Goal: Information Seeking & Learning: Learn about a topic

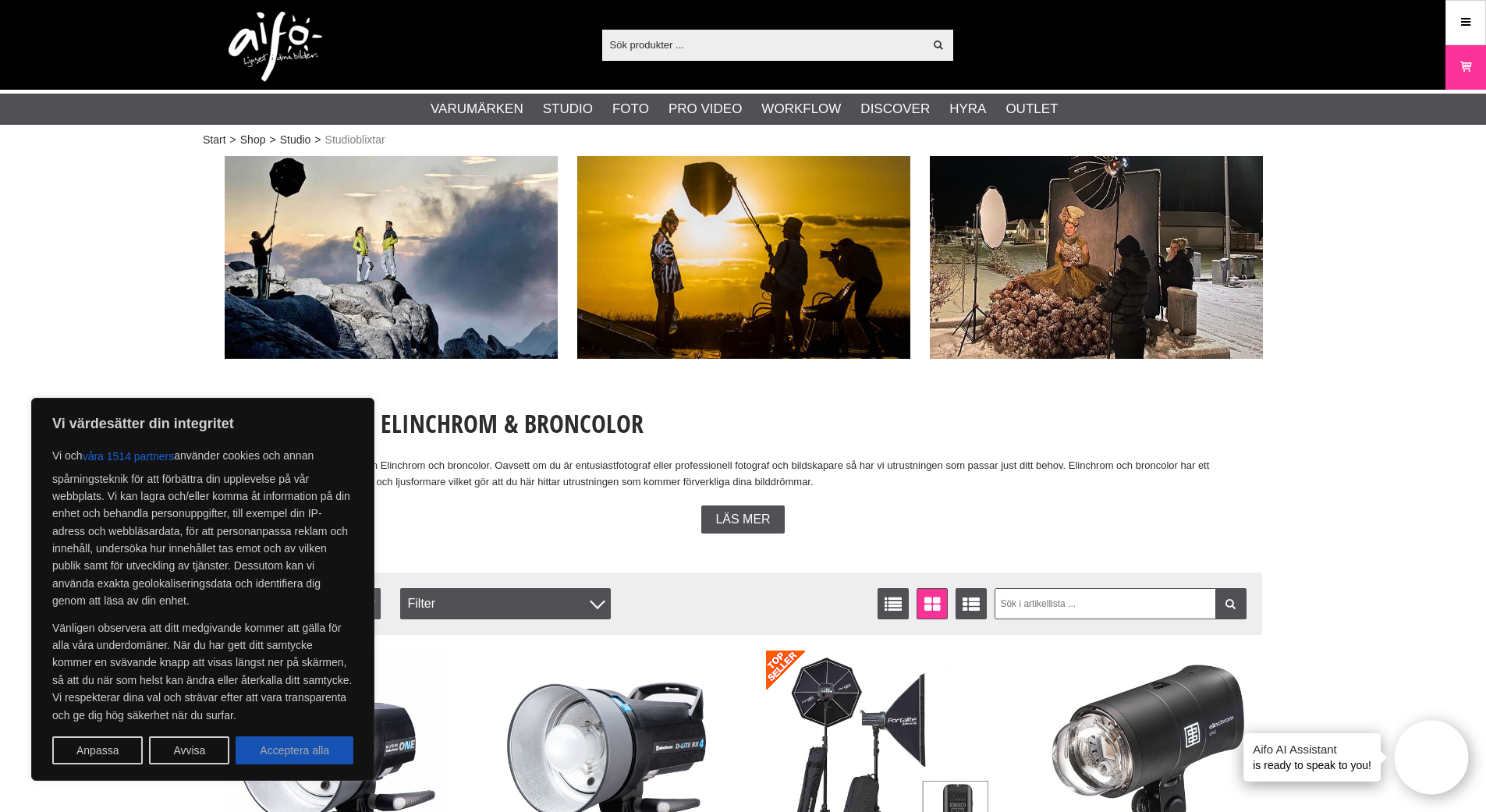
click at [286, 759] on button "Acceptera alla" at bounding box center [294, 750] width 118 height 28
checkbox input "true"
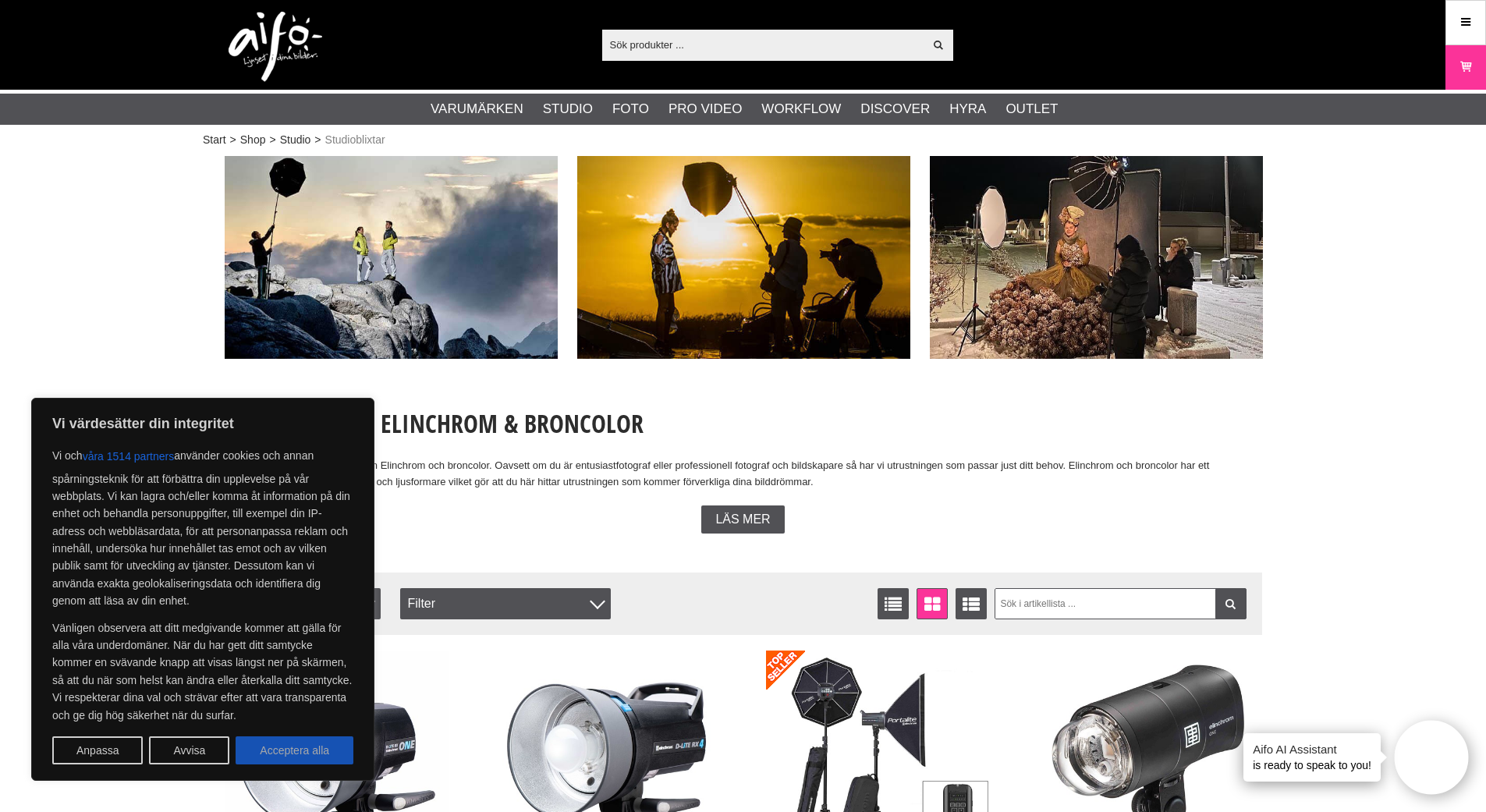
checkbox input "true"
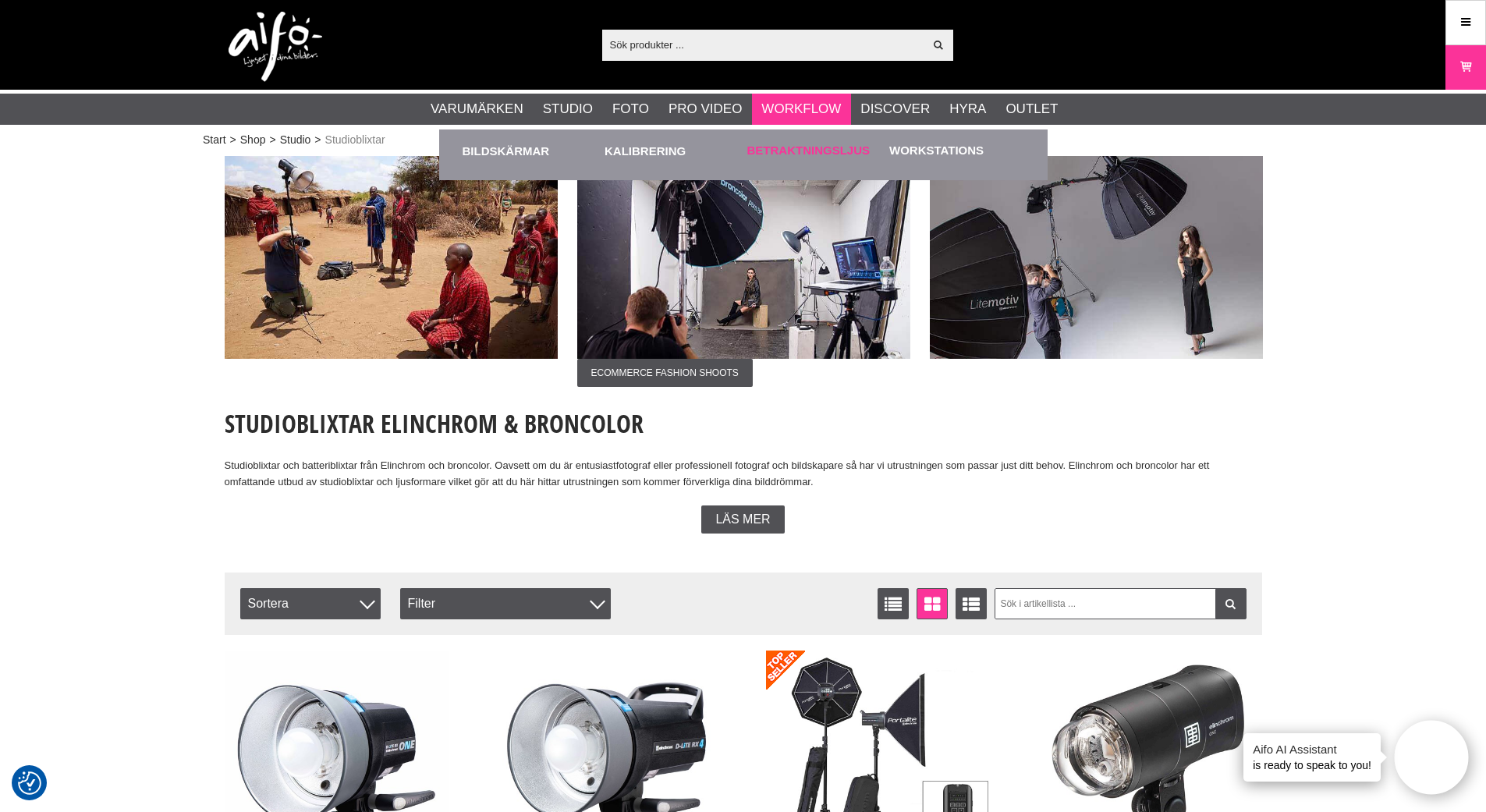
click at [797, 149] on link "Betraktningsljus" at bounding box center [808, 151] width 124 height 18
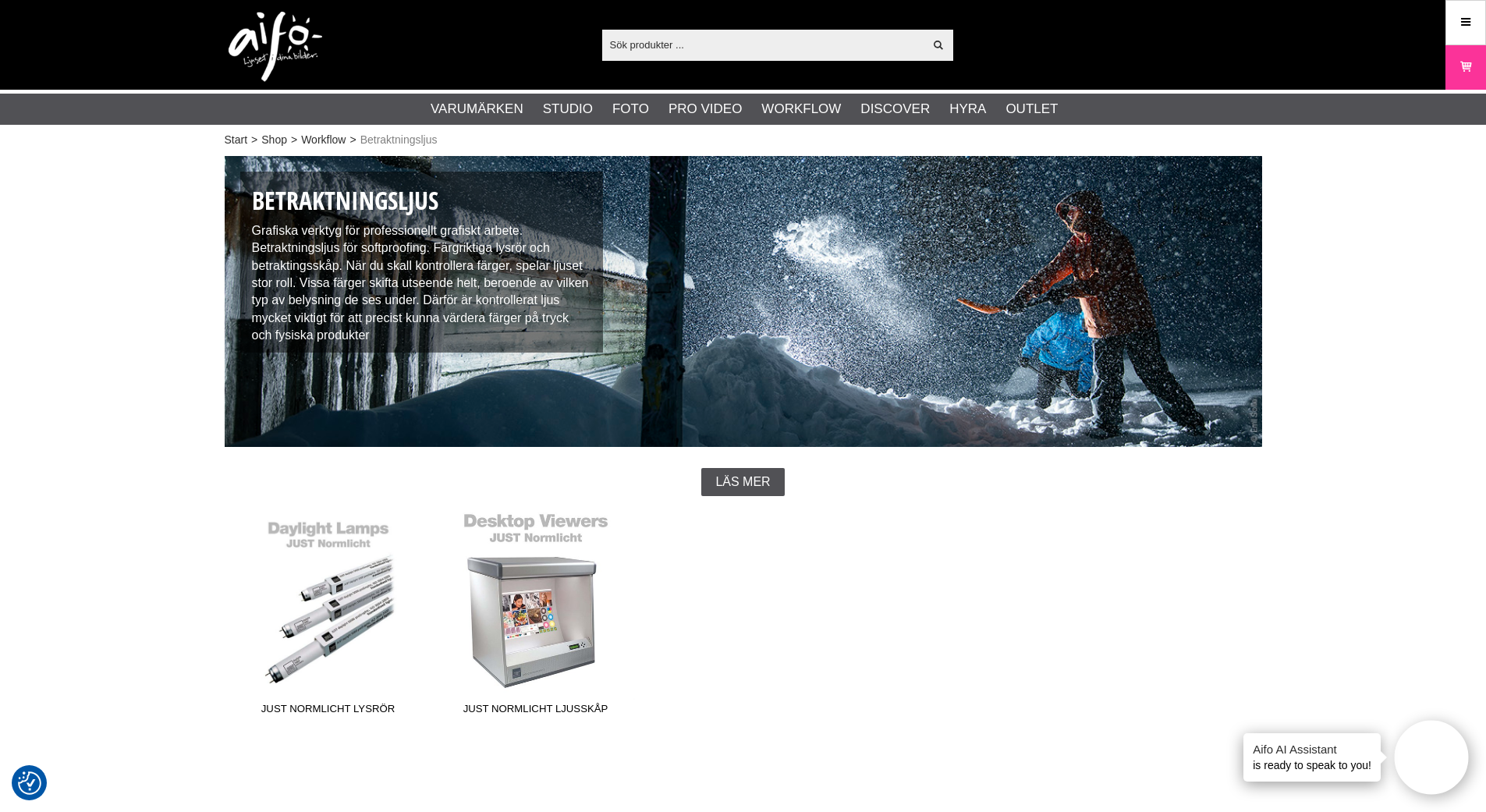
click at [546, 523] on link "JUST Normlicht Ljusskåp" at bounding box center [536, 616] width 208 height 210
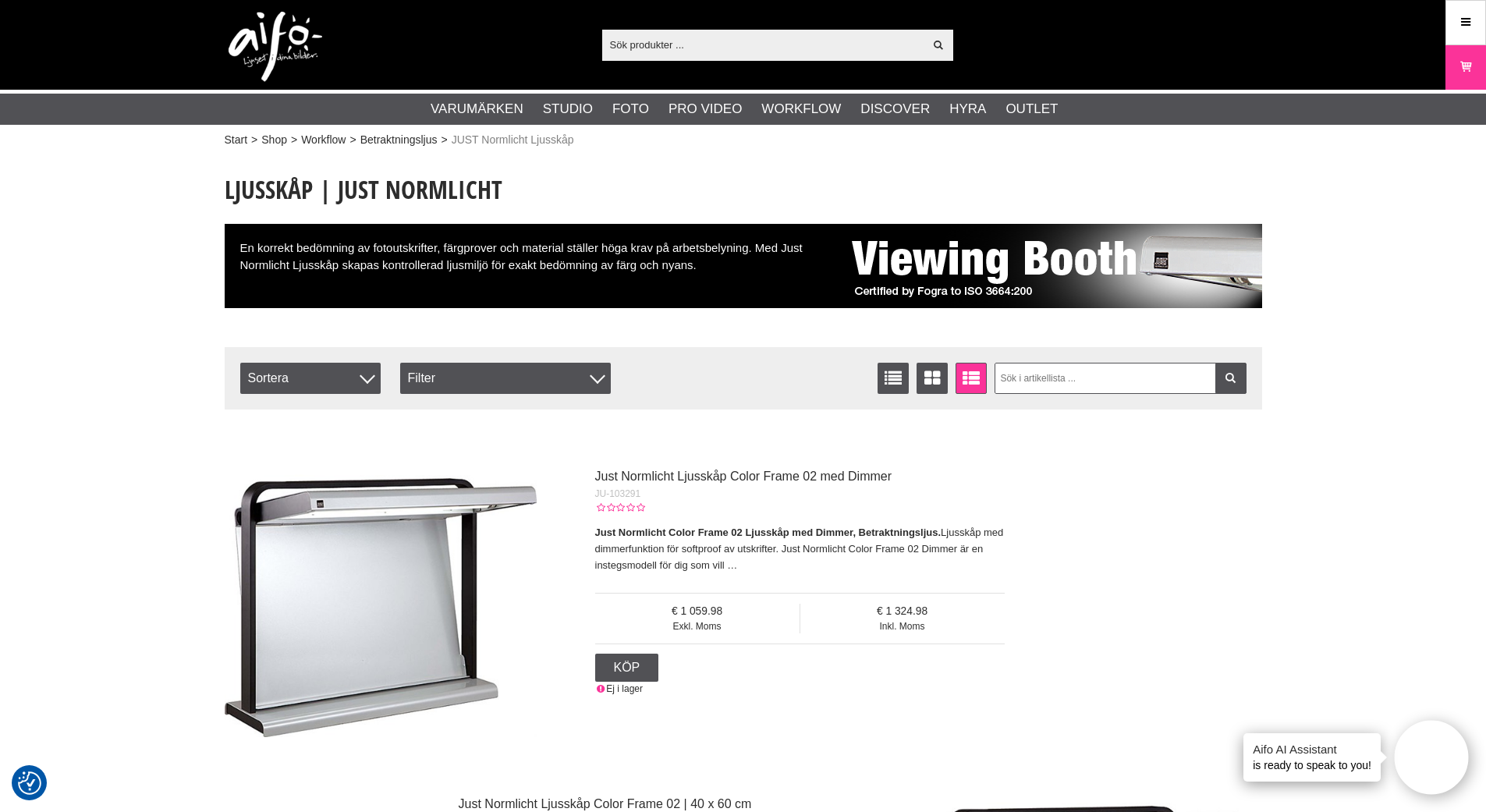
click at [600, 687] on icon at bounding box center [601, 688] width 12 height 11
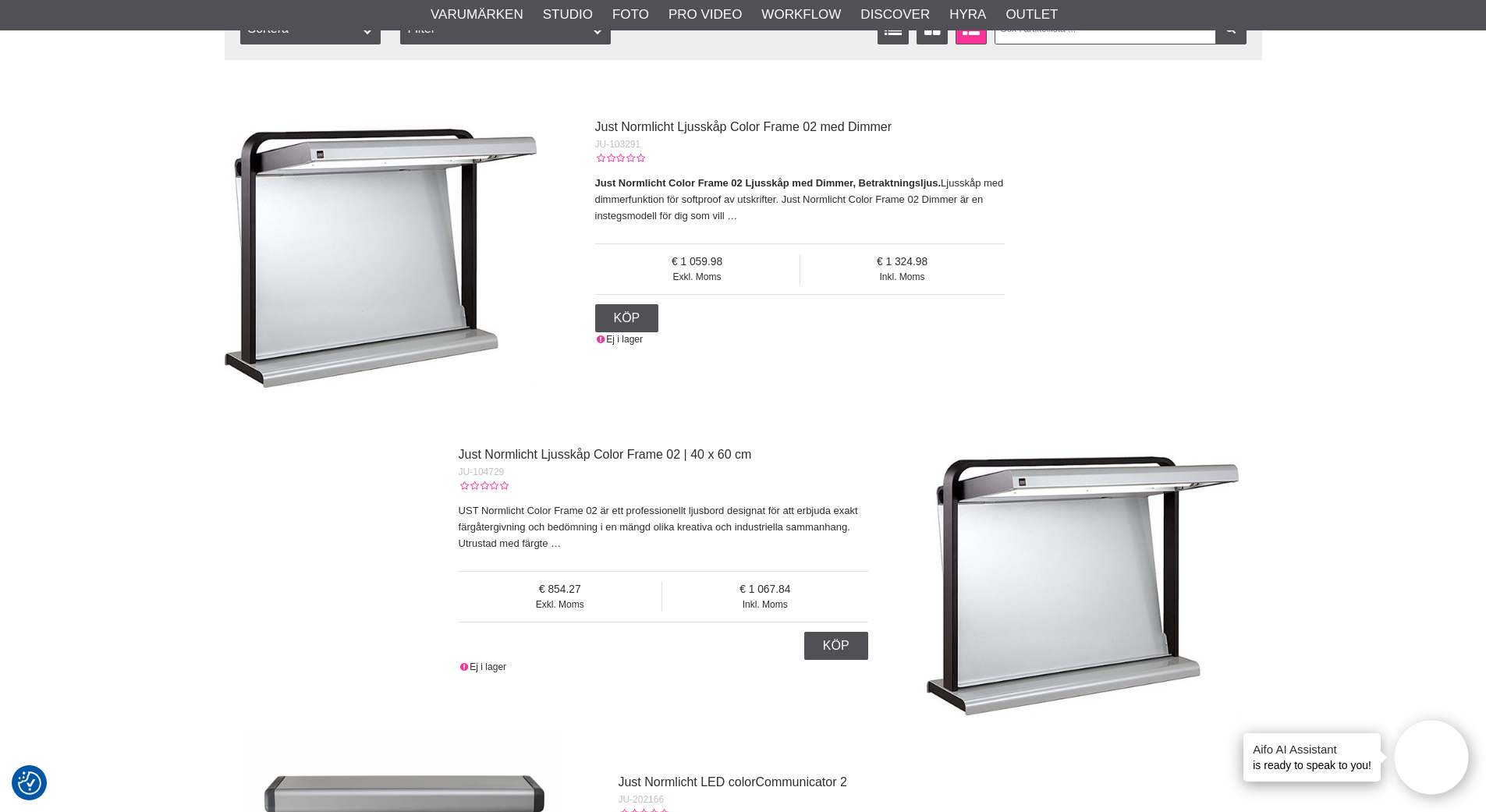
scroll to position [337, 0]
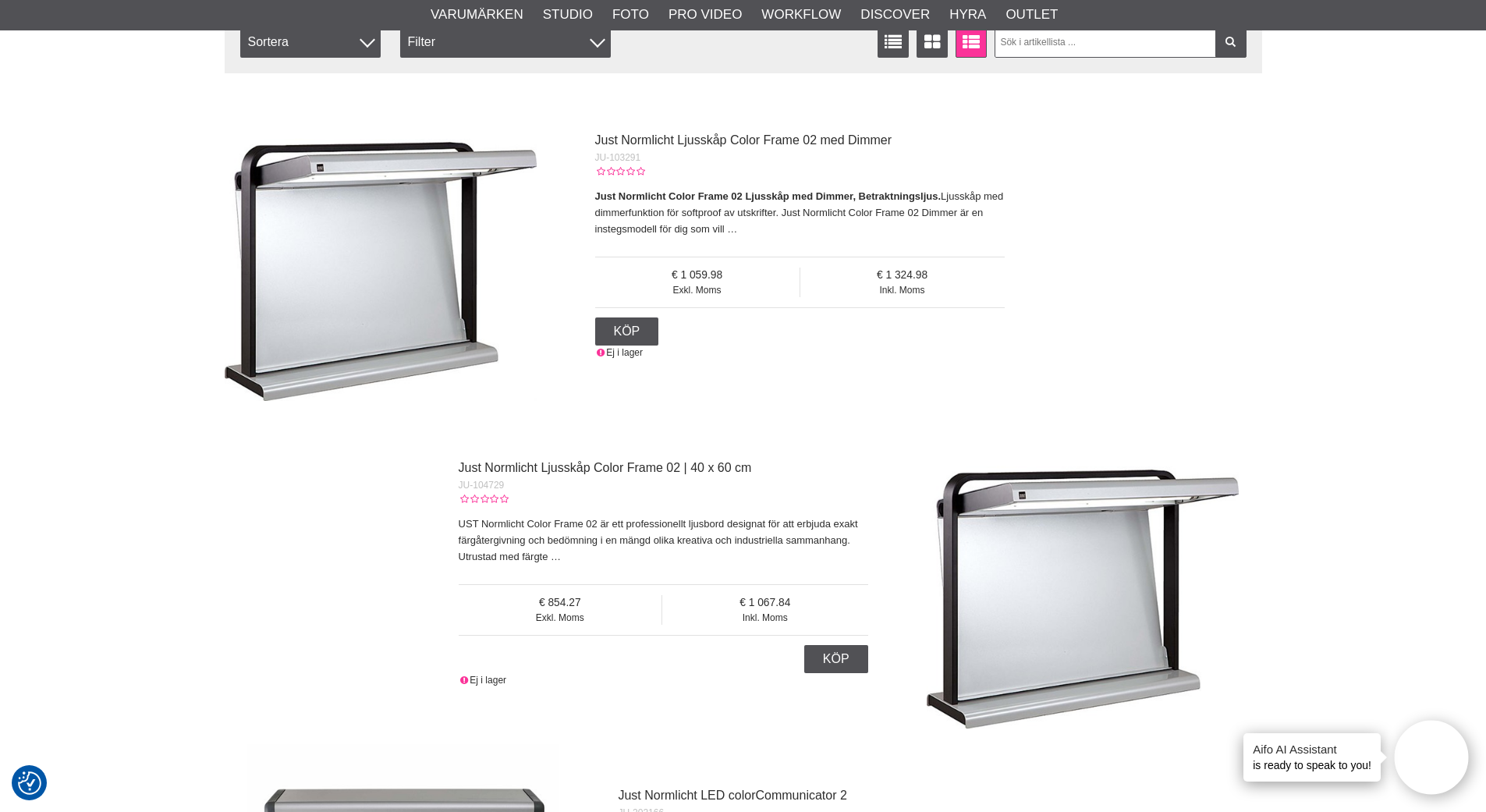
click at [613, 354] on span "Ej i lager" at bounding box center [624, 353] width 37 height 11
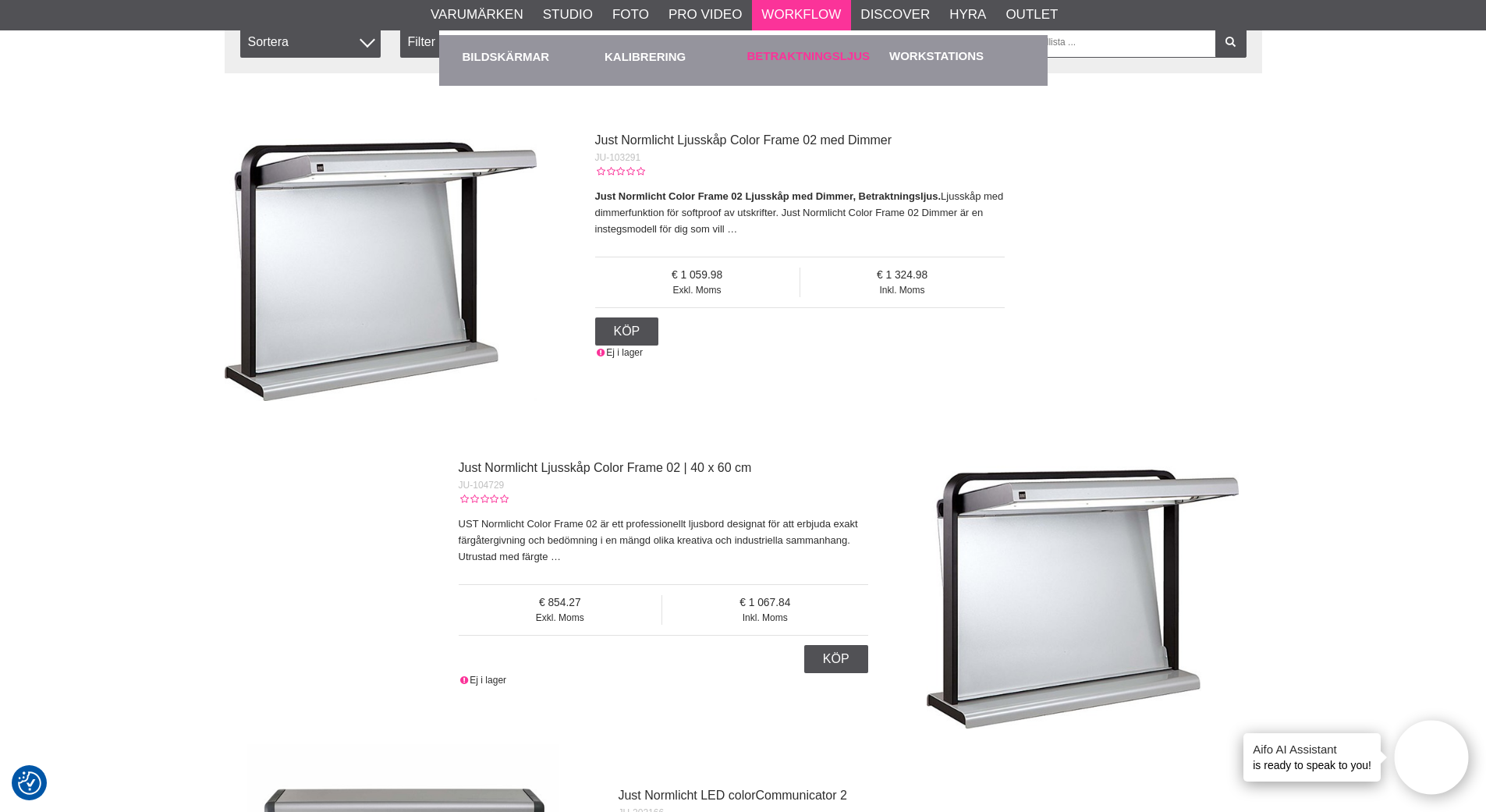
click at [778, 58] on link "Betraktningsljus" at bounding box center [808, 57] width 124 height 18
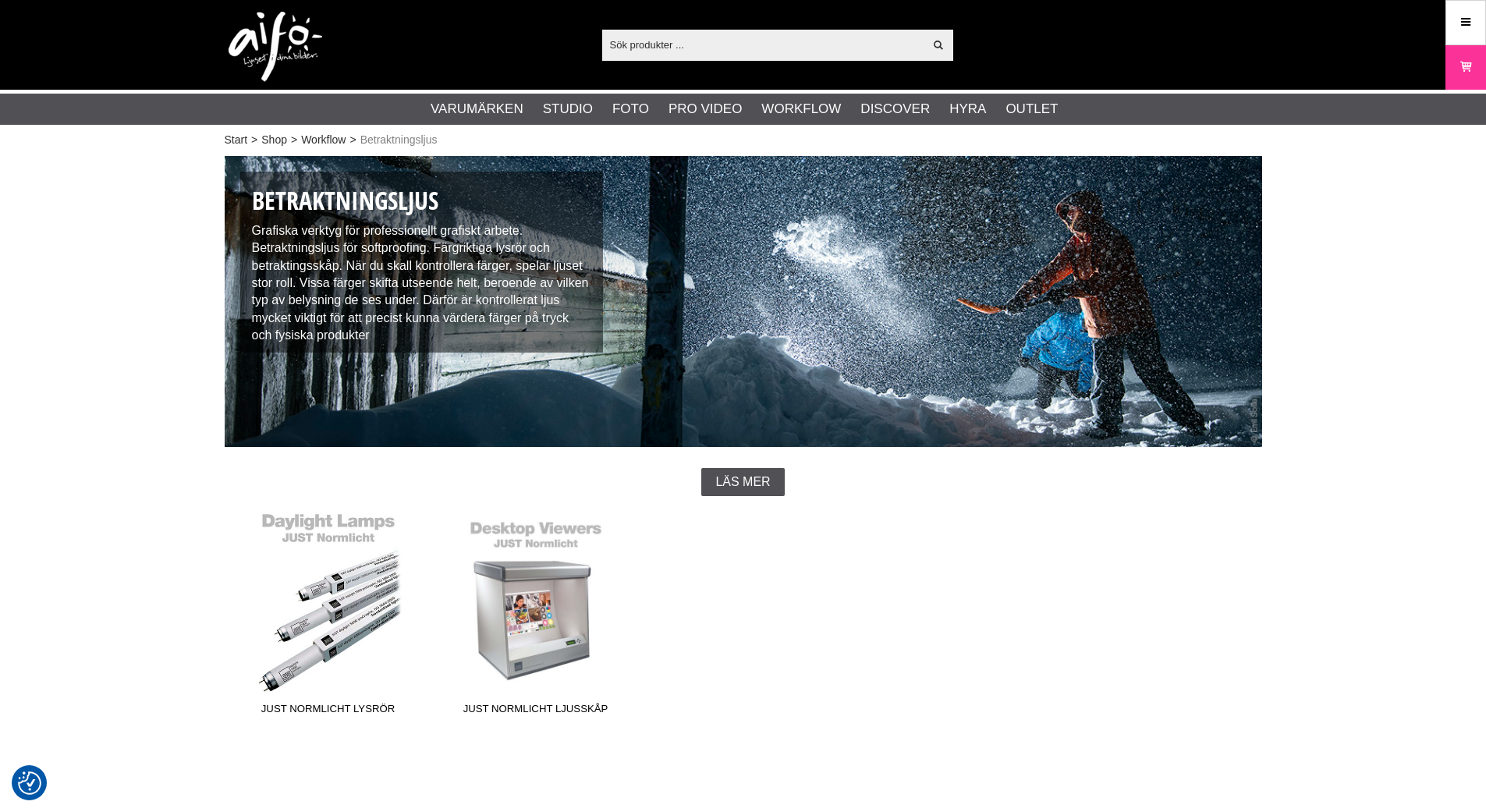
click at [327, 521] on link "JUST Normlicht Lysrör" at bounding box center [328, 616] width 208 height 210
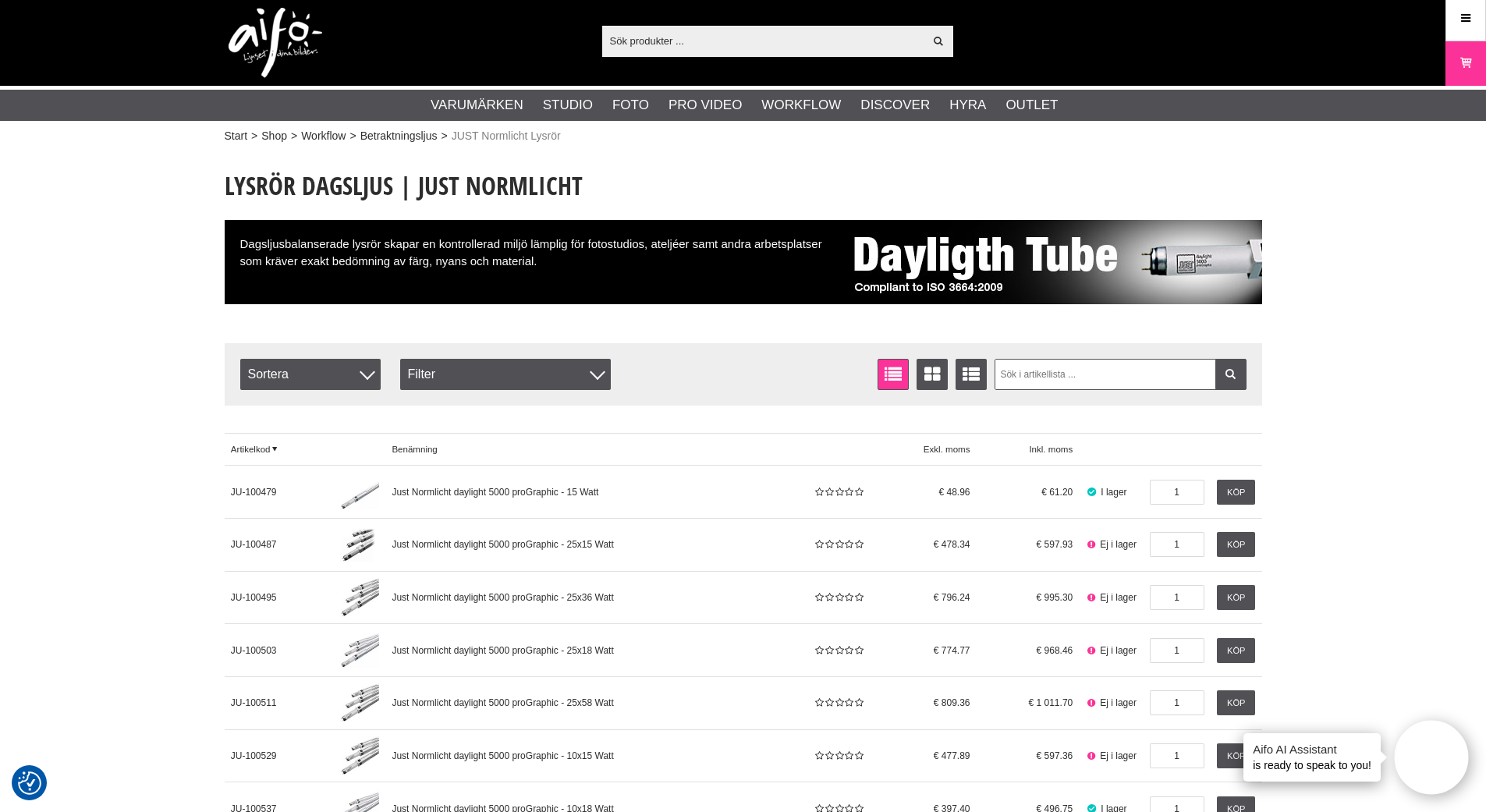
scroll to position [3, 0]
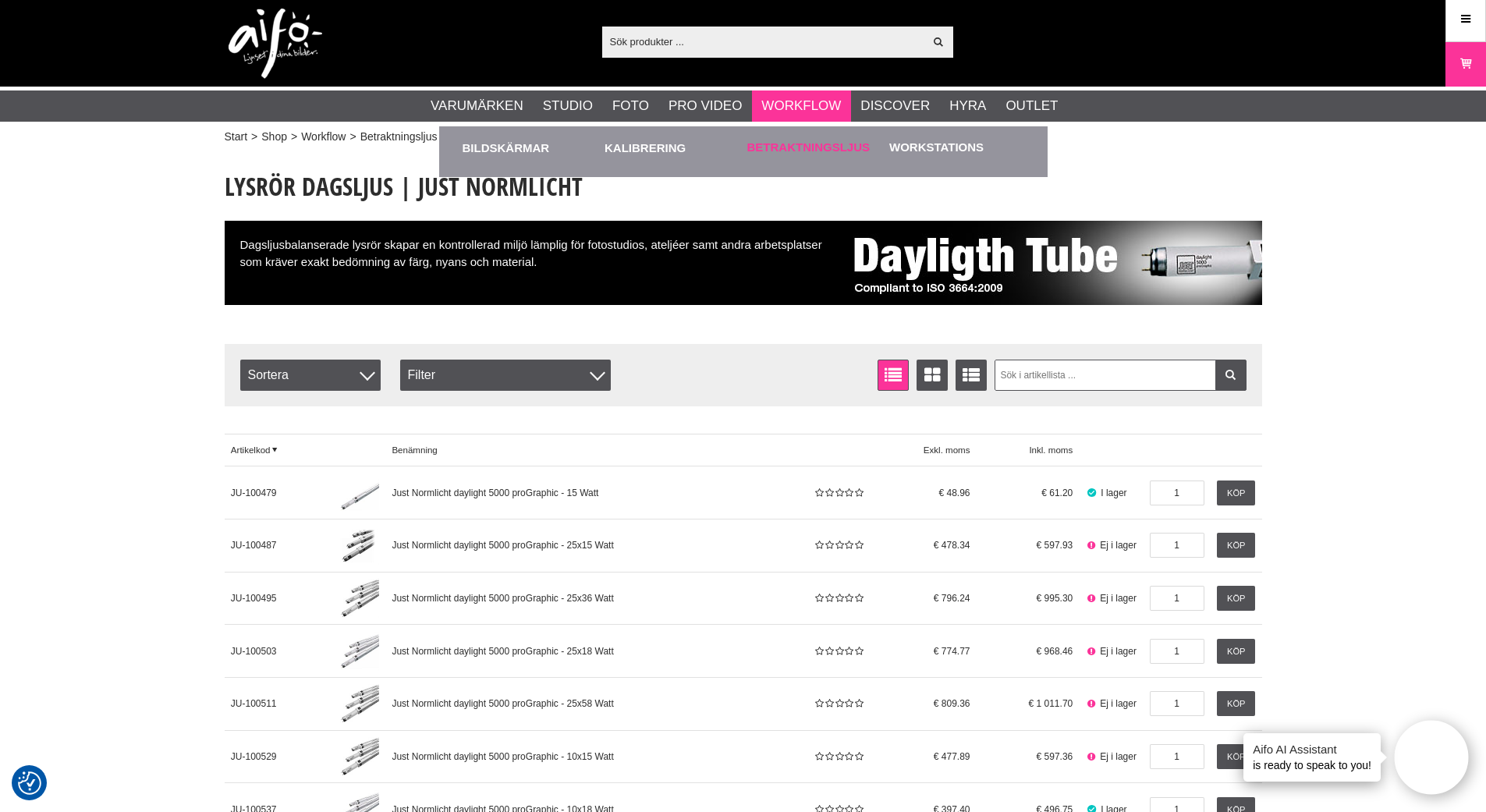
click at [794, 145] on link "Betraktningsljus" at bounding box center [808, 148] width 124 height 18
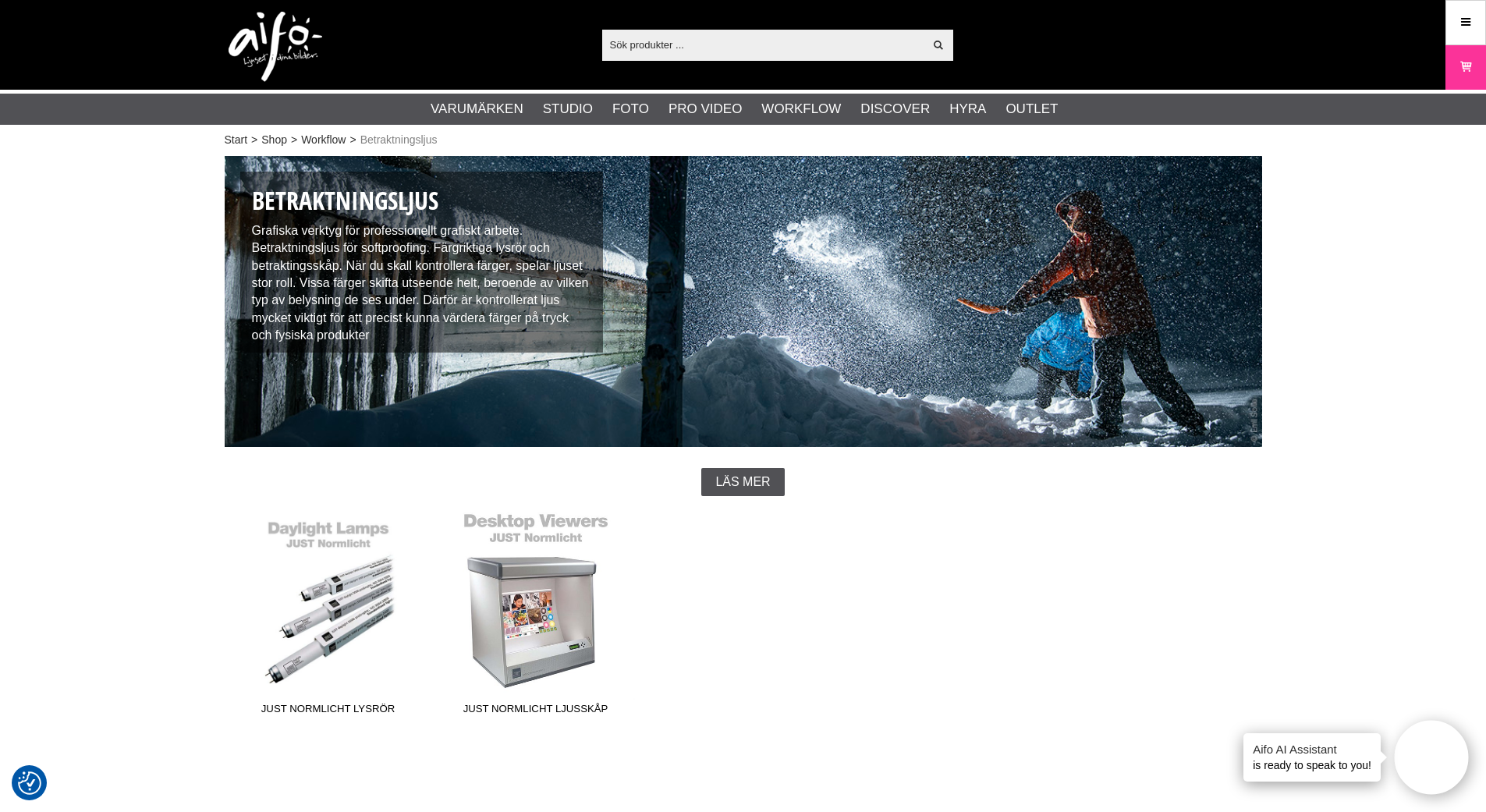
click at [549, 590] on link "JUST Normlicht Ljusskåp" at bounding box center [536, 616] width 208 height 210
